Goal: Check status

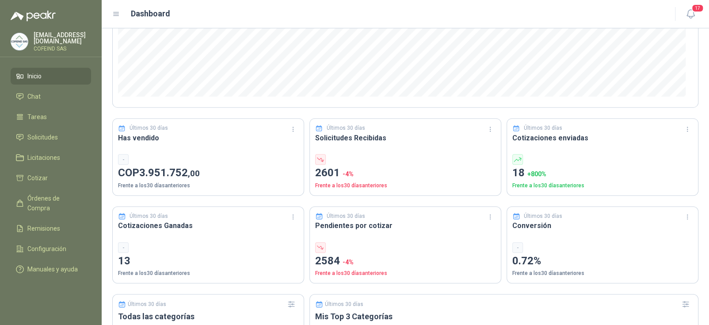
scroll to position [176, 0]
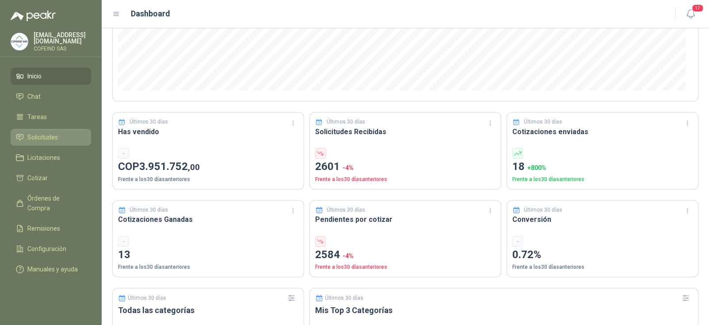
click at [47, 141] on link "Solicitudes" at bounding box center [51, 137] width 80 height 17
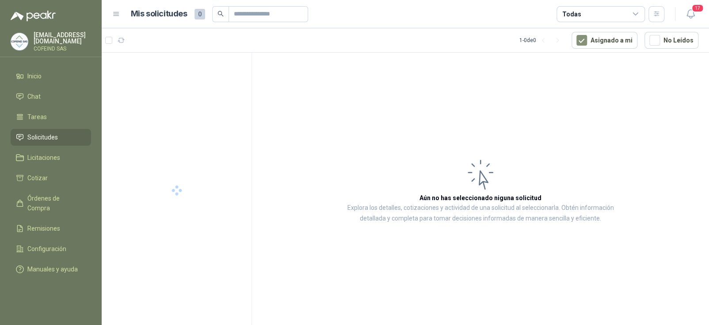
click at [578, 15] on div "Todas" at bounding box center [601, 14] width 88 height 16
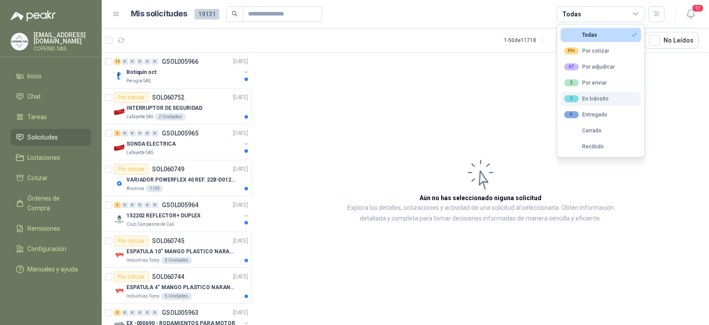
click at [601, 98] on div "2 En tránsito" at bounding box center [586, 98] width 45 height 7
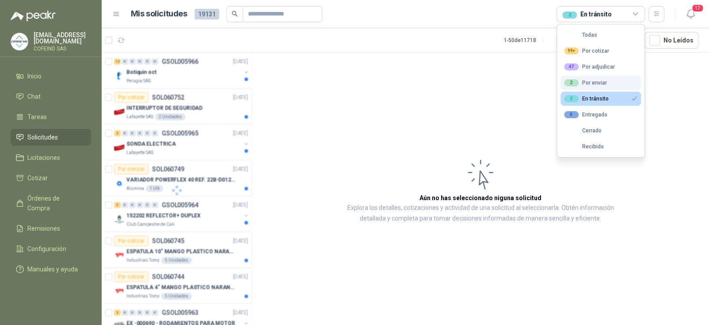
click at [595, 80] on div "2 Por enviar" at bounding box center [585, 82] width 43 height 7
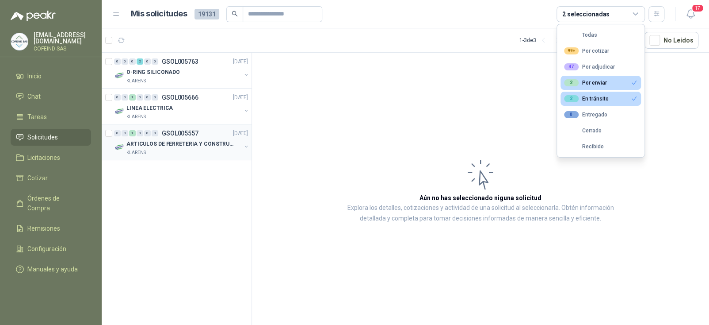
click at [172, 136] on div "0 0 1 0 0 0 GSOL005557 [DATE]" at bounding box center [182, 133] width 136 height 11
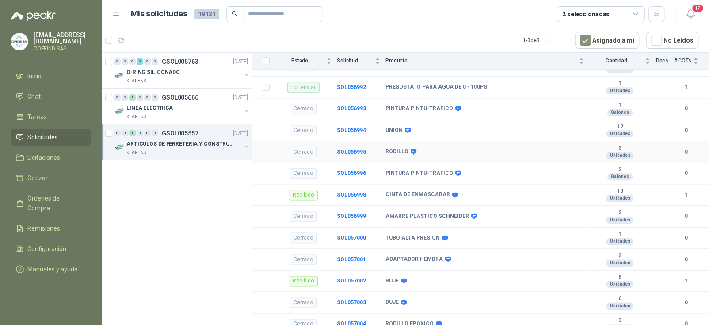
scroll to position [619, 0]
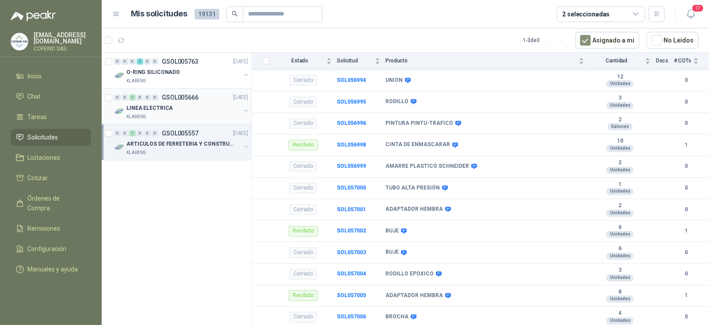
click at [210, 105] on div "LINEA ELECTRICA" at bounding box center [183, 108] width 115 height 11
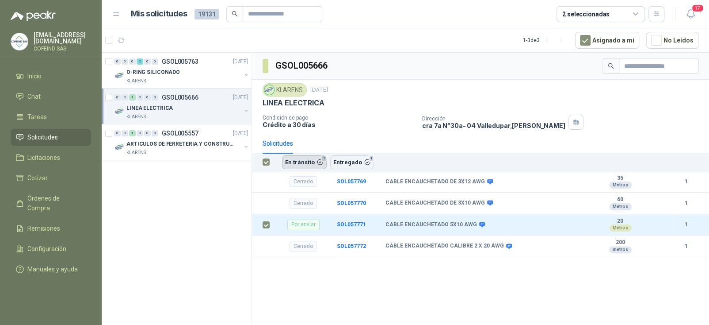
click at [304, 159] on button "En tránsito 1" at bounding box center [304, 161] width 45 height 13
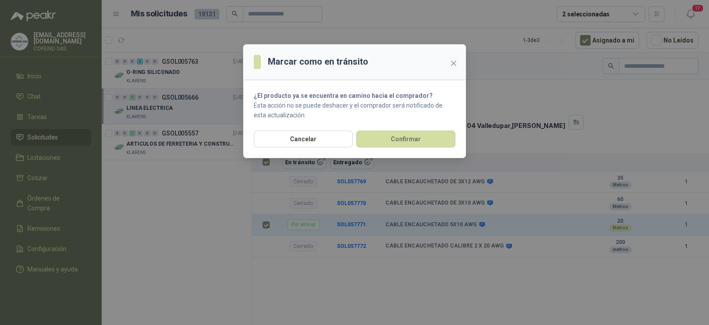
click at [377, 148] on div "Cancelar Confirmar" at bounding box center [354, 143] width 223 height 27
click at [382, 142] on button "Confirmar" at bounding box center [405, 138] width 99 height 17
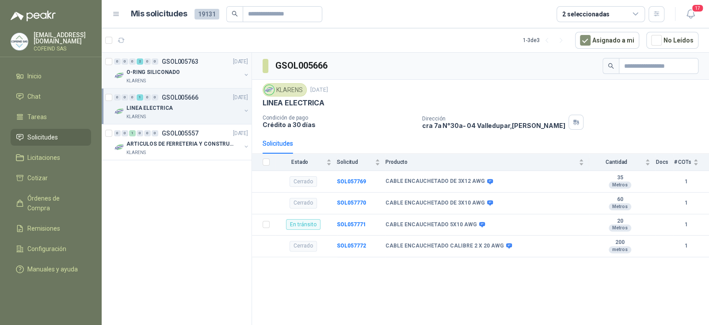
click at [199, 69] on div "O-RING SILICONADO" at bounding box center [183, 72] width 115 height 11
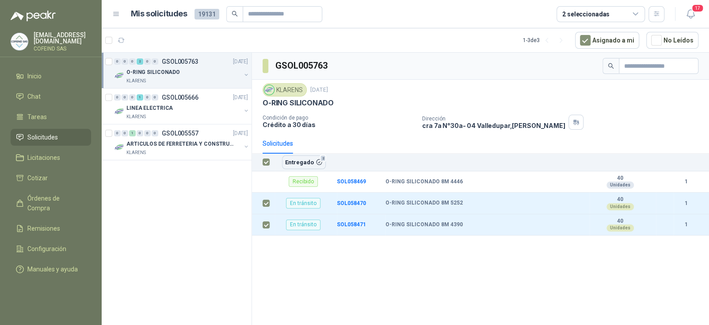
click at [268, 256] on div "GSOL005763 KLARENS [DATE] O-RING SILICONADO Condición de pago Crédito a 30 días…" at bounding box center [480, 190] width 457 height 275
click at [39, 137] on span "Solicitudes" at bounding box center [42, 137] width 31 height 10
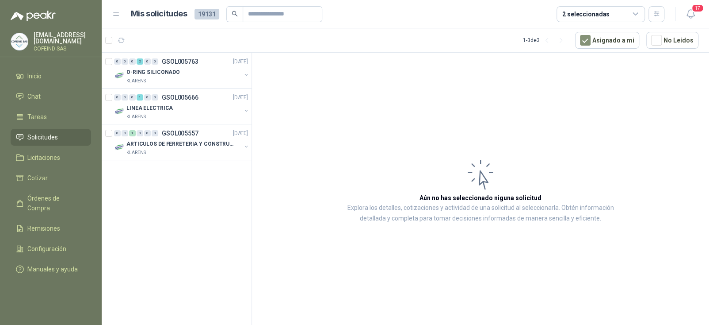
click at [604, 13] on div "2 seleccionadas" at bounding box center [585, 14] width 47 height 10
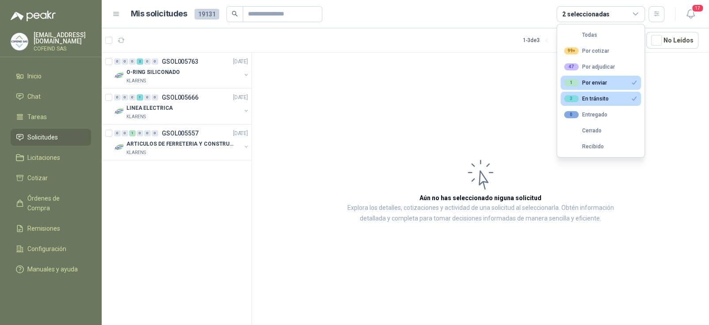
drag, startPoint x: 595, startPoint y: 80, endPoint x: 592, endPoint y: 90, distance: 9.8
click at [595, 81] on div "1 Por enviar" at bounding box center [585, 82] width 43 height 7
click at [590, 92] on ul "Todas 99+ Por cotizar 47 Por adjudicar 1 Por enviar 3 En tránsito 0 Entregado C…" at bounding box center [601, 90] width 88 height 133
click at [590, 95] on div "3 En tránsito" at bounding box center [586, 98] width 45 height 7
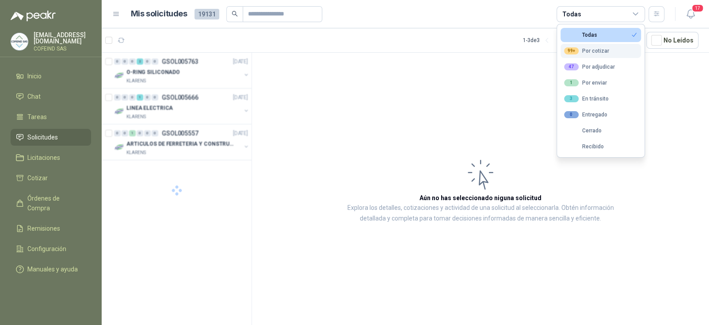
click at [598, 50] on div "99+ Por cotizar" at bounding box center [586, 50] width 45 height 7
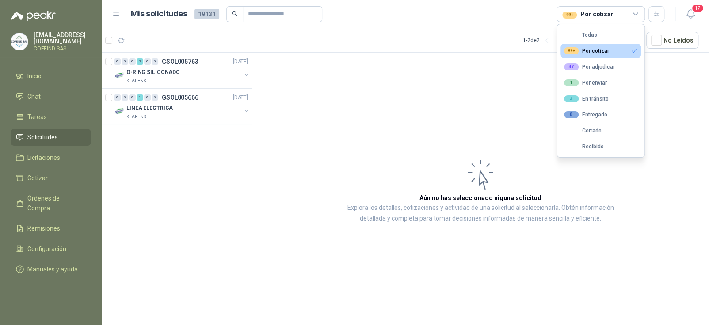
click at [608, 50] on div "99+ Por cotizar" at bounding box center [586, 50] width 45 height 7
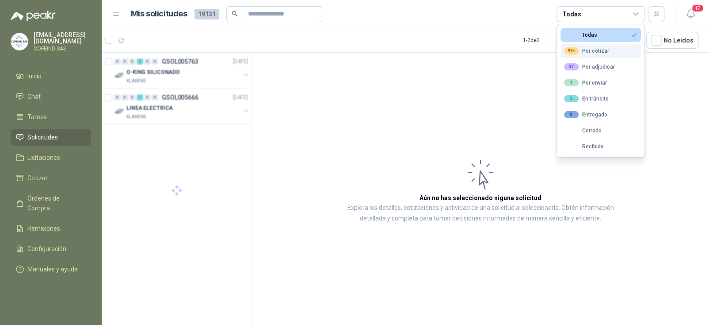
click at [604, 50] on div "99+ Por cotizar" at bounding box center [586, 50] width 45 height 7
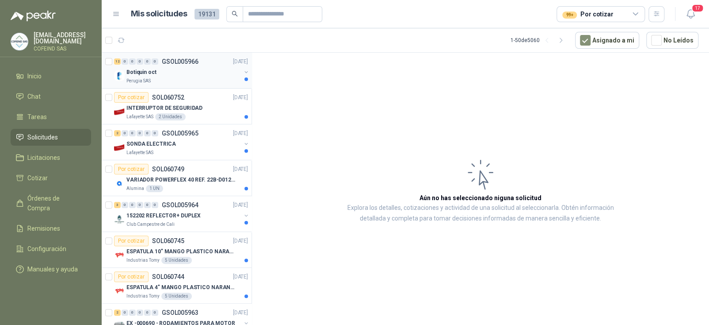
click at [167, 67] on div "Botiquin oct" at bounding box center [183, 72] width 115 height 11
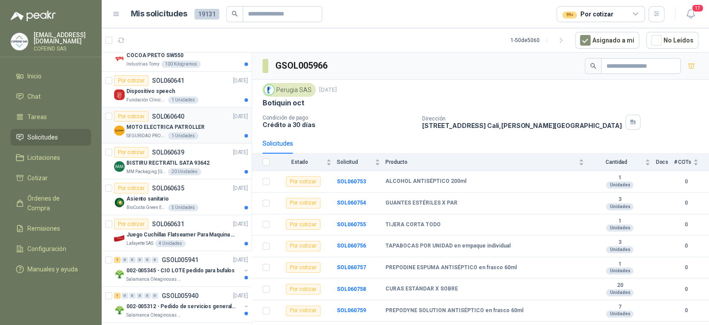
scroll to position [1531, 0]
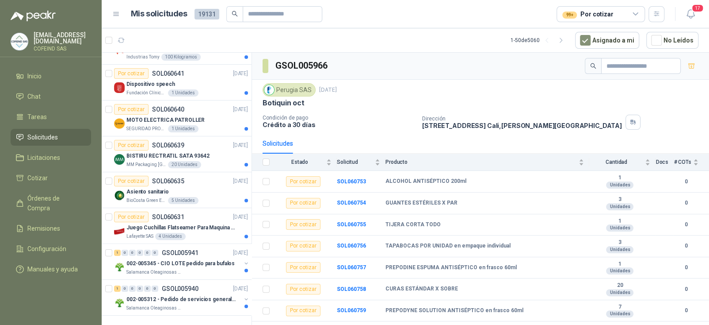
click at [71, 38] on p "[EMAIL_ADDRESS][DOMAIN_NAME]" at bounding box center [62, 38] width 57 height 12
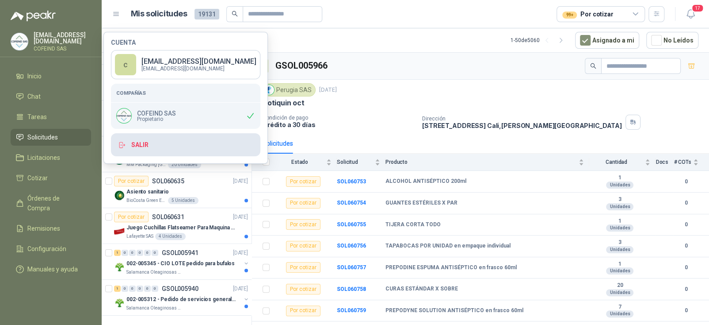
click at [136, 141] on button "Salir" at bounding box center [185, 144] width 149 height 23
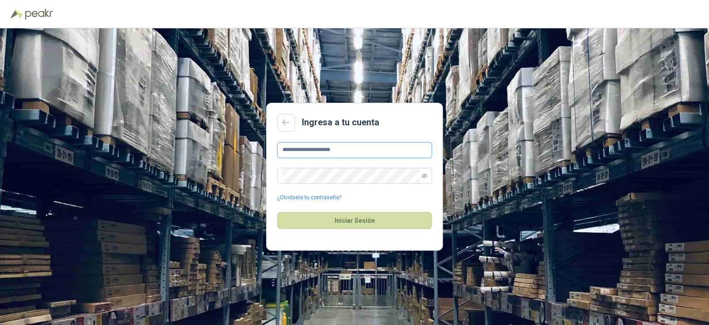
type input "**********"
